Goal: Task Accomplishment & Management: Use online tool/utility

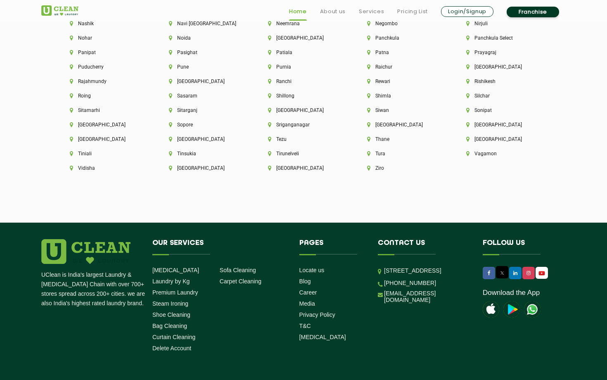
scroll to position [2255, 0]
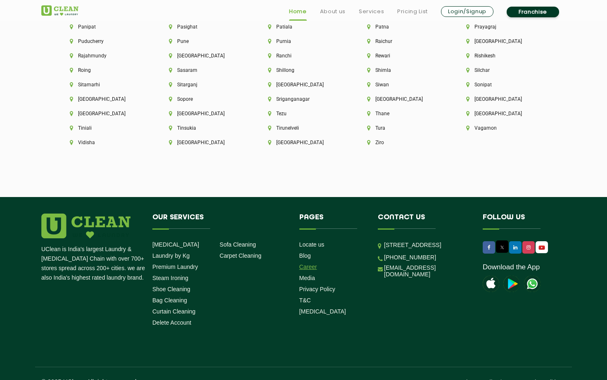
click at [310, 263] on link "Career" at bounding box center [308, 266] width 18 height 7
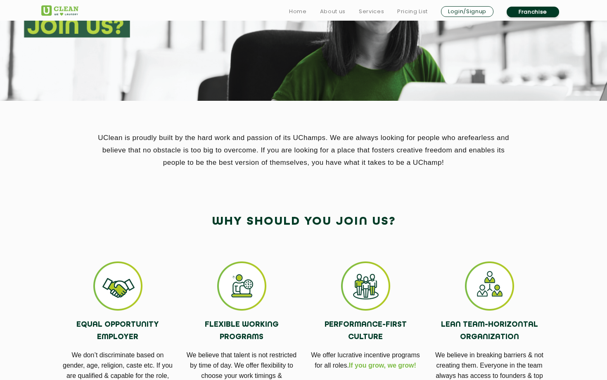
scroll to position [167, 0]
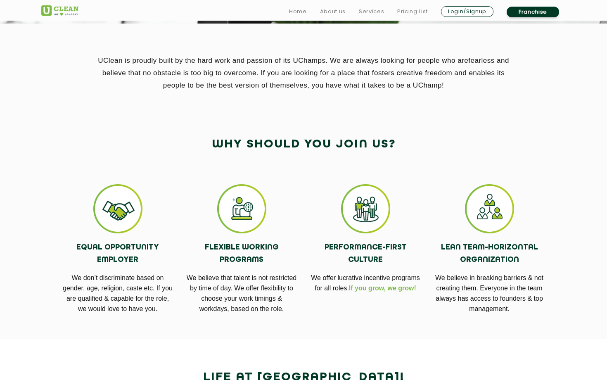
click at [253, 221] on img at bounding box center [241, 208] width 49 height 49
click at [396, 290] on span "If you grow, we grow!" at bounding box center [382, 287] width 67 height 7
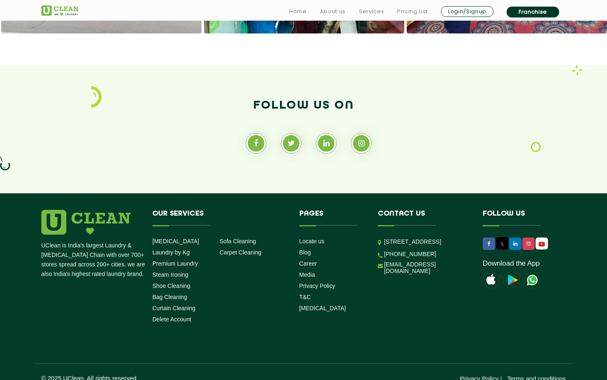
scroll to position [735, 0]
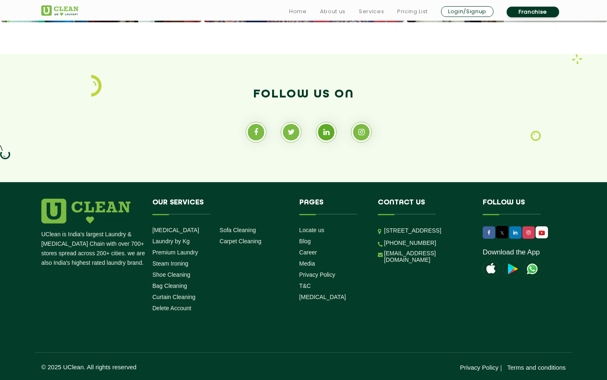
click at [327, 133] on icon at bounding box center [326, 132] width 17 height 17
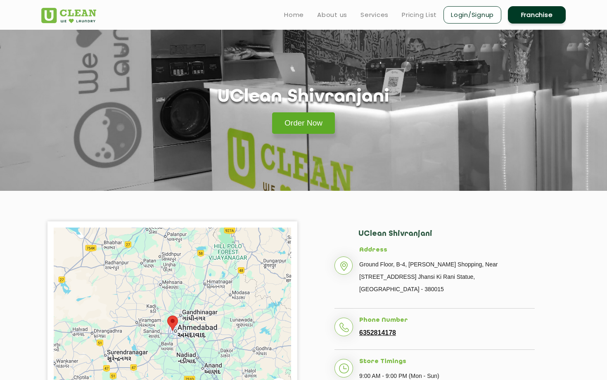
click at [304, 130] on link "Order Now" at bounding box center [303, 122] width 63 height 21
